Goal: Information Seeking & Learning: Learn about a topic

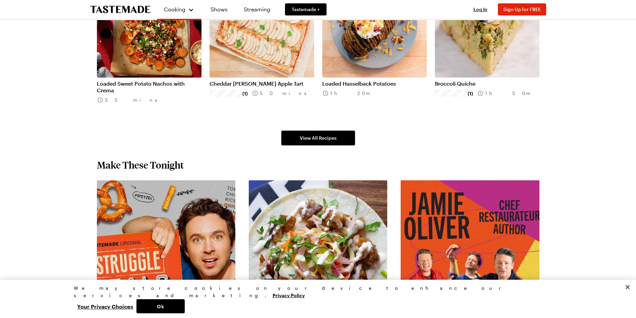
scroll to position [402, 0]
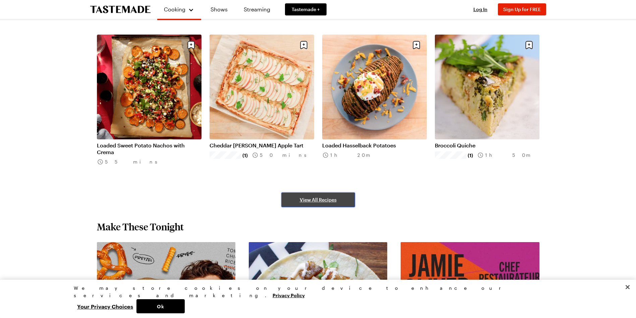
click at [302, 197] on span "View All Recipes" at bounding box center [318, 199] width 37 height 7
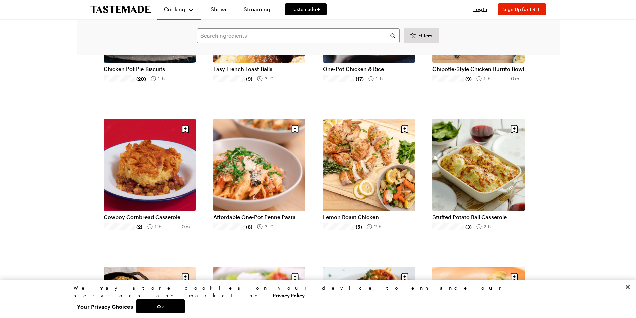
scroll to position [134, 0]
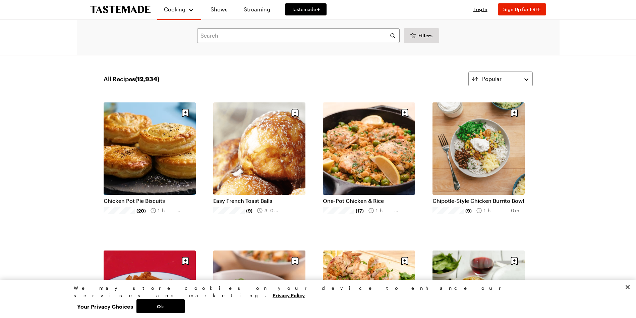
click at [126, 7] on icon "To Tastemade Home Page" at bounding box center [120, 10] width 60 height 8
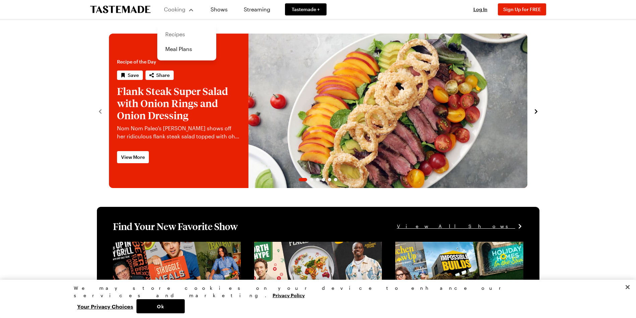
click at [180, 33] on link "Recipes" at bounding box center [186, 34] width 51 height 15
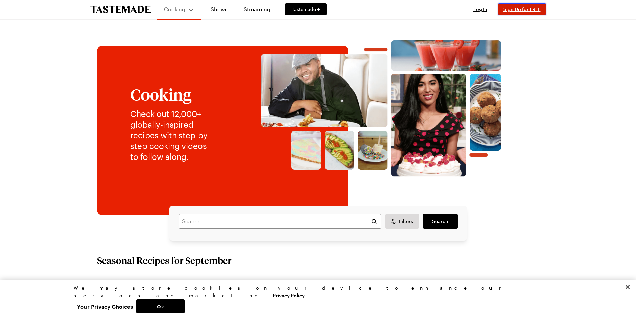
click at [511, 7] on span "Sign Up for FREE" at bounding box center [522, 9] width 38 height 6
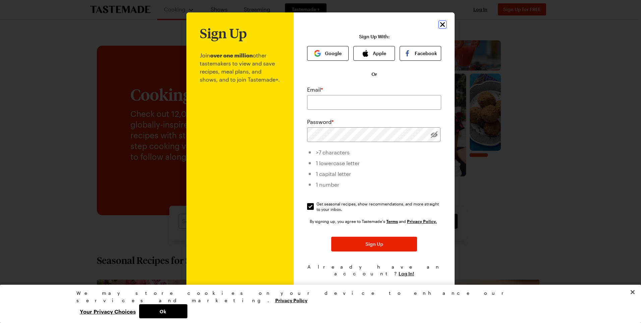
click at [441, 26] on icon "Close" at bounding box center [442, 24] width 5 height 5
